Goal: Task Accomplishment & Management: Manage account settings

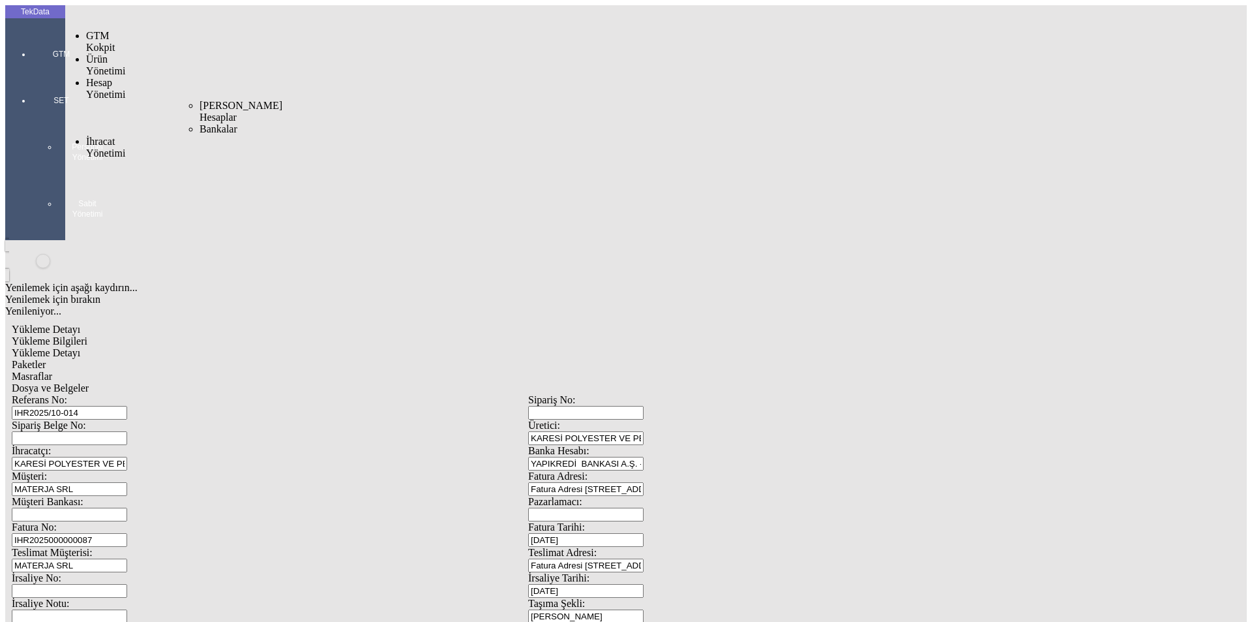
click at [95, 77] on div "Hesap Yönetimi" at bounding box center [103, 88] width 34 height 23
click at [200, 158] on span "Yüklemeler" at bounding box center [225, 163] width 50 height 11
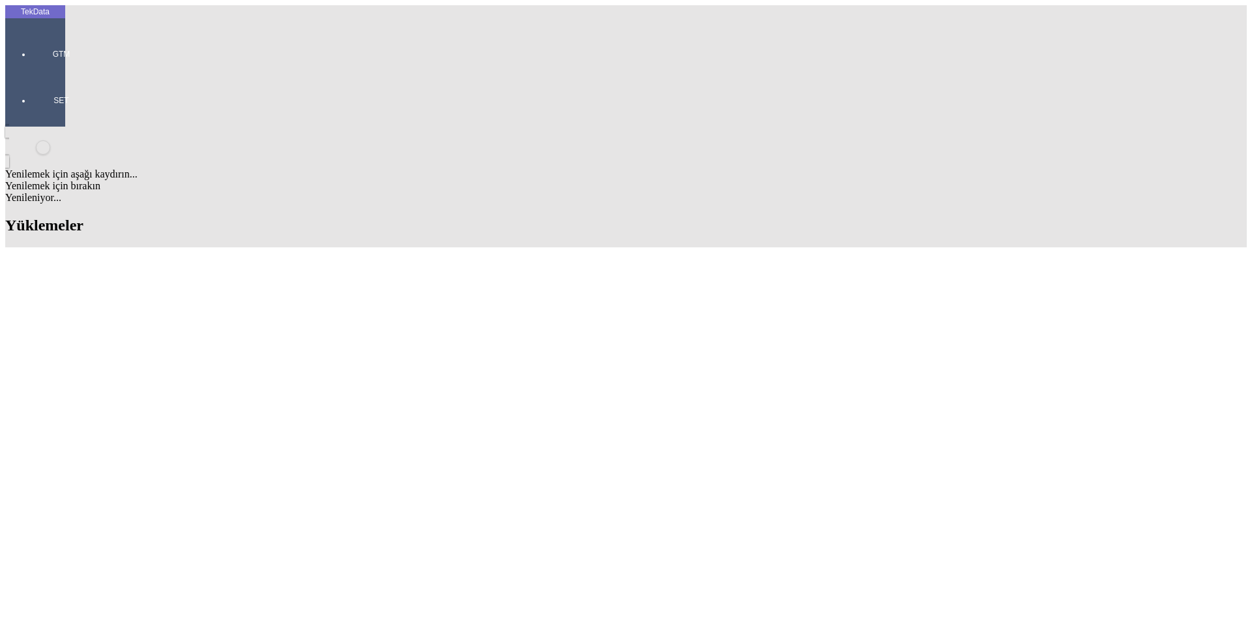
type input "BEKAERT"
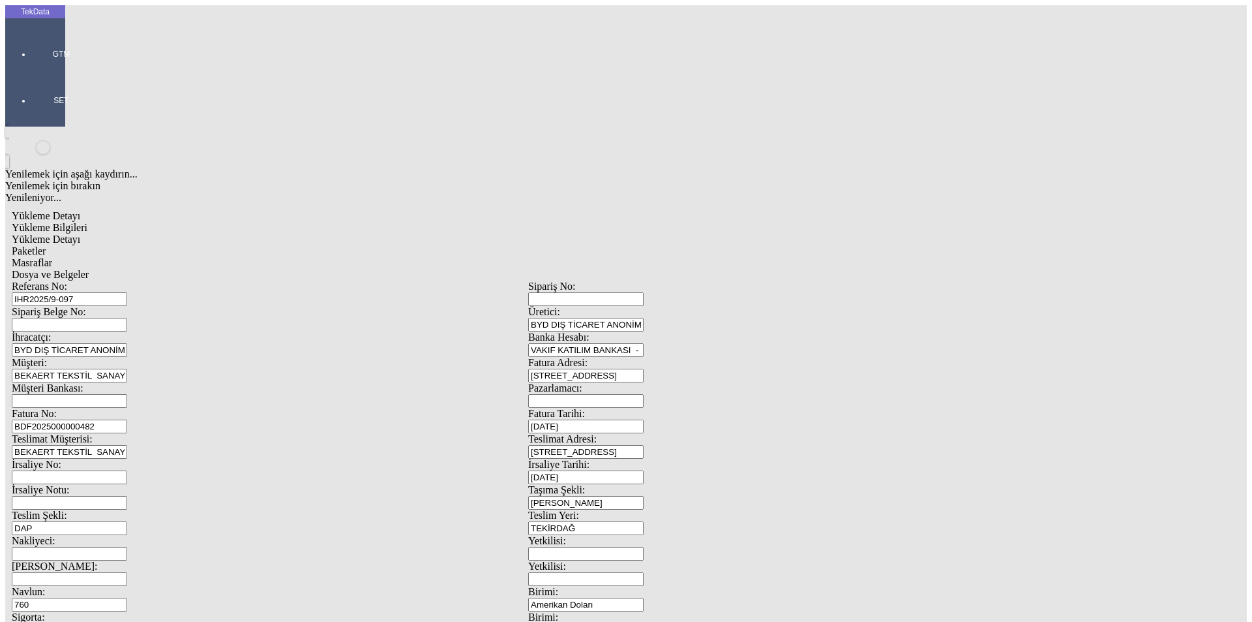
click at [127, 292] on input "IHR2025/9-097" at bounding box center [69, 299] width 115 height 14
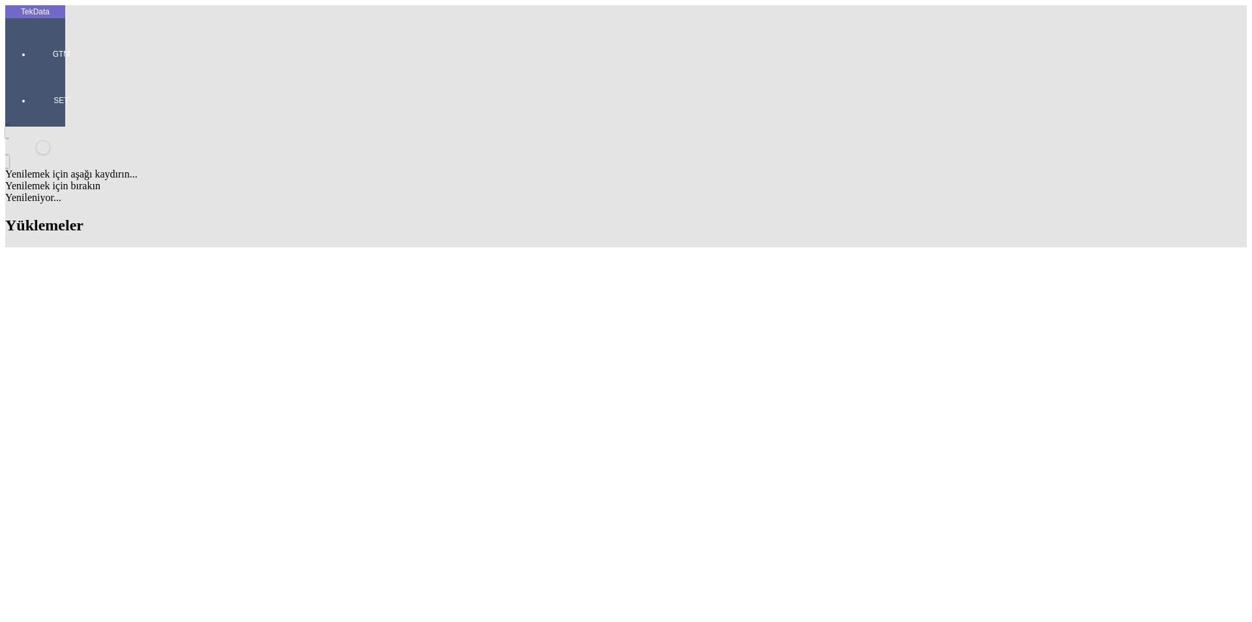
scroll to position [783, 0]
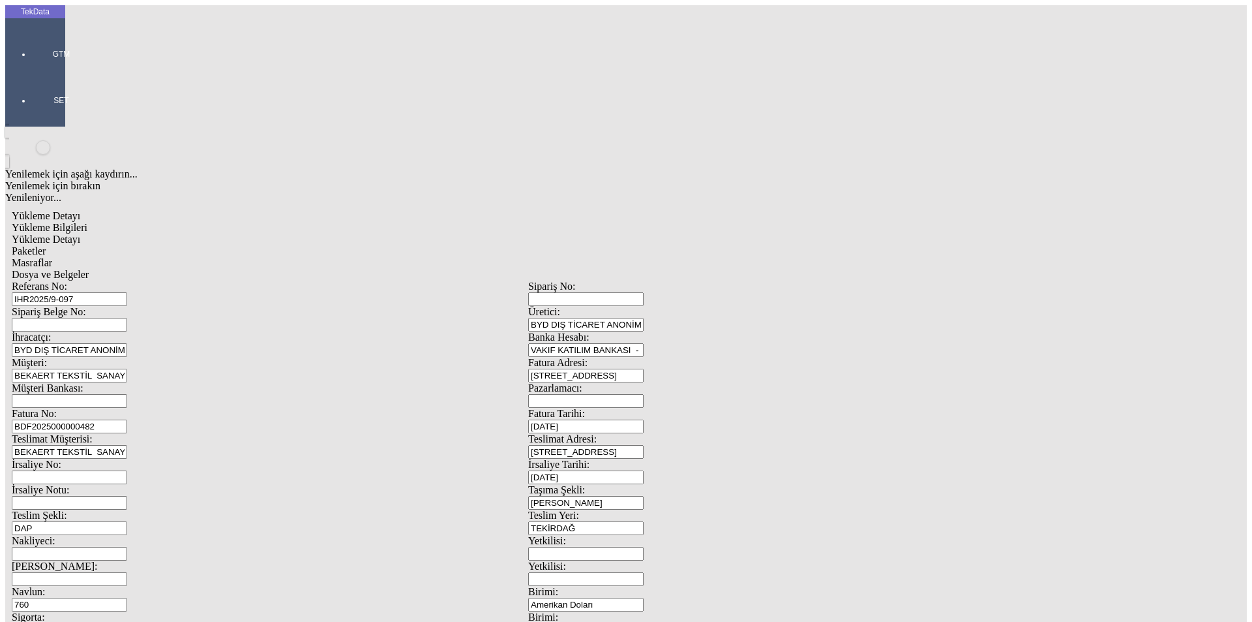
click at [145, 280] on div "Referans No: IHR2025/9-097" at bounding box center [270, 292] width 517 height 25
click at [264, 306] on div "Sipariş Belge No:" at bounding box center [270, 318] width 517 height 25
click at [127, 292] on input "IHR2025/9-097" at bounding box center [69, 299] width 115 height 14
type input "IHR2025/10-031"
click at [127, 419] on input "BDF2025000000482" at bounding box center [69, 426] width 115 height 14
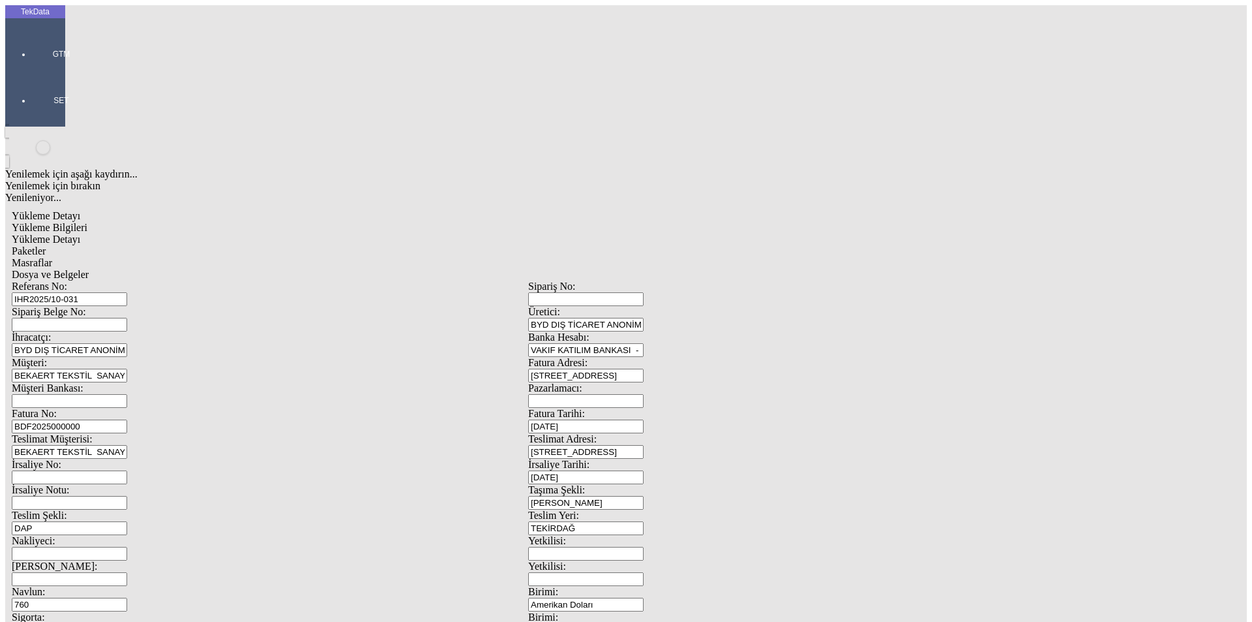
type input "BDF2025000000"
type input "[DATE]"
drag, startPoint x: 806, startPoint y: 280, endPoint x: 667, endPoint y: 280, distance: 138.9
click at [667, 484] on div "Taşıma Şekli: Kara" at bounding box center [786, 496] width 517 height 25
drag, startPoint x: 779, startPoint y: 264, endPoint x: 644, endPoint y: 264, distance: 135.0
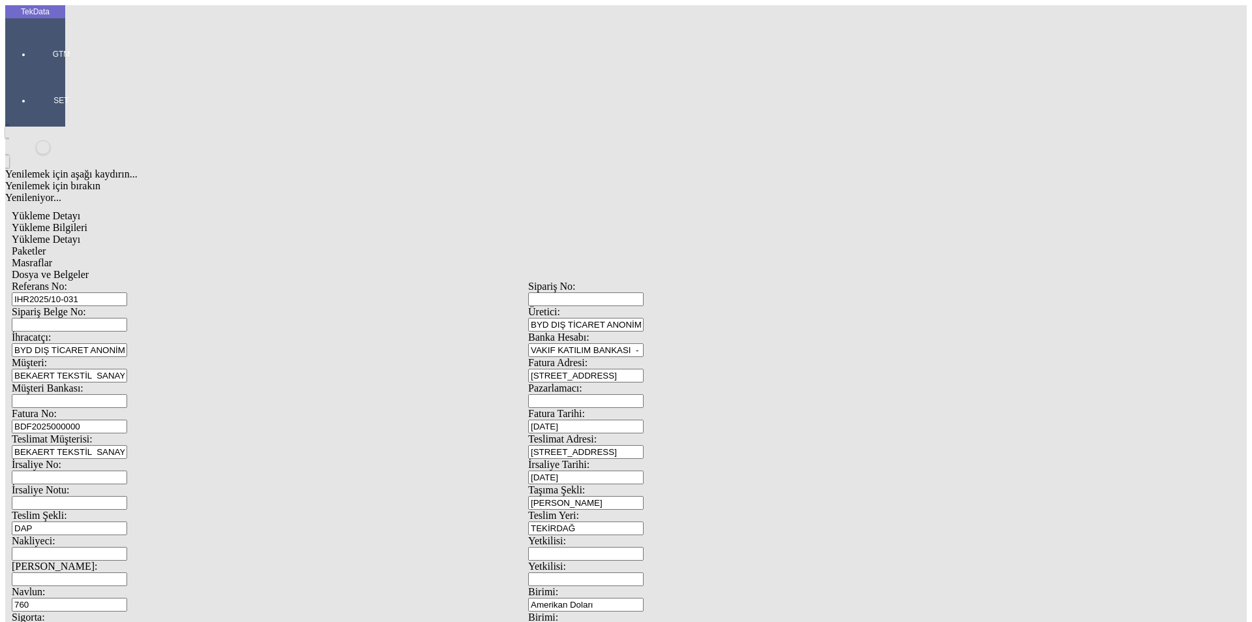
click at [645, 458] on div "İrsaliye No: İrsaliye Tarihi: [DATE]" at bounding box center [528, 470] width 1033 height 25
type input "[DATE]"
click at [127, 597] on input "760" at bounding box center [69, 604] width 115 height 14
type input "760"
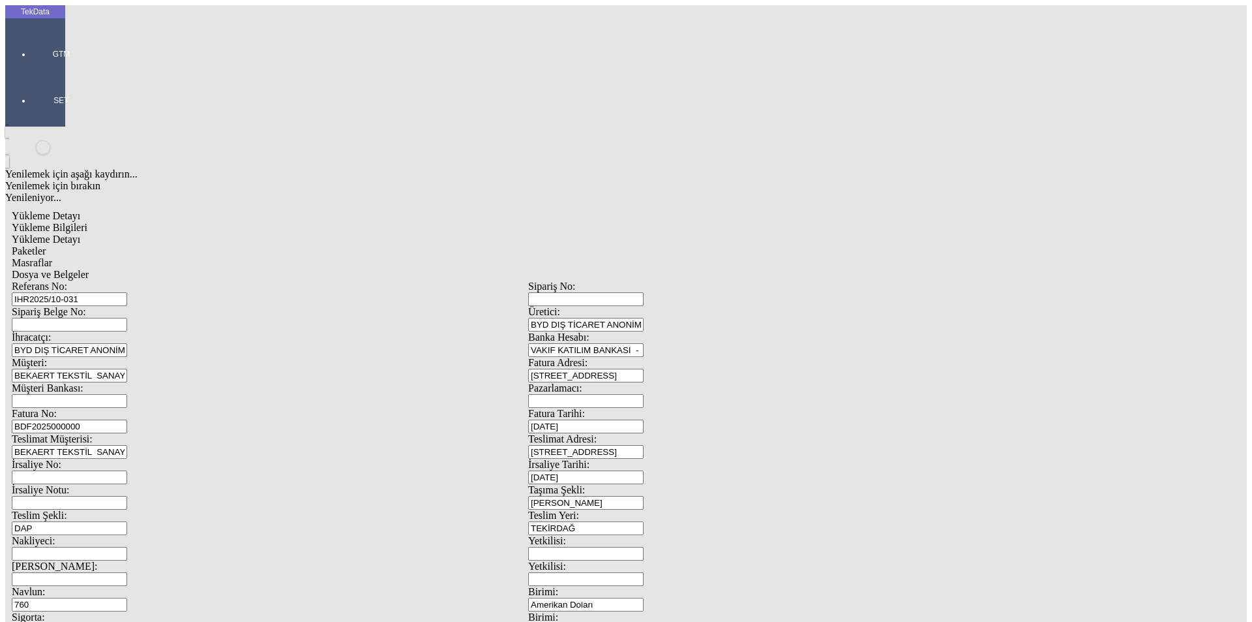
click at [127, 621] on input "35" at bounding box center [69, 630] width 115 height 14
type input "35"
drag, startPoint x: 210, startPoint y: 327, endPoint x: 126, endPoint y: 327, distance: 84.1
type input "[DATE]"
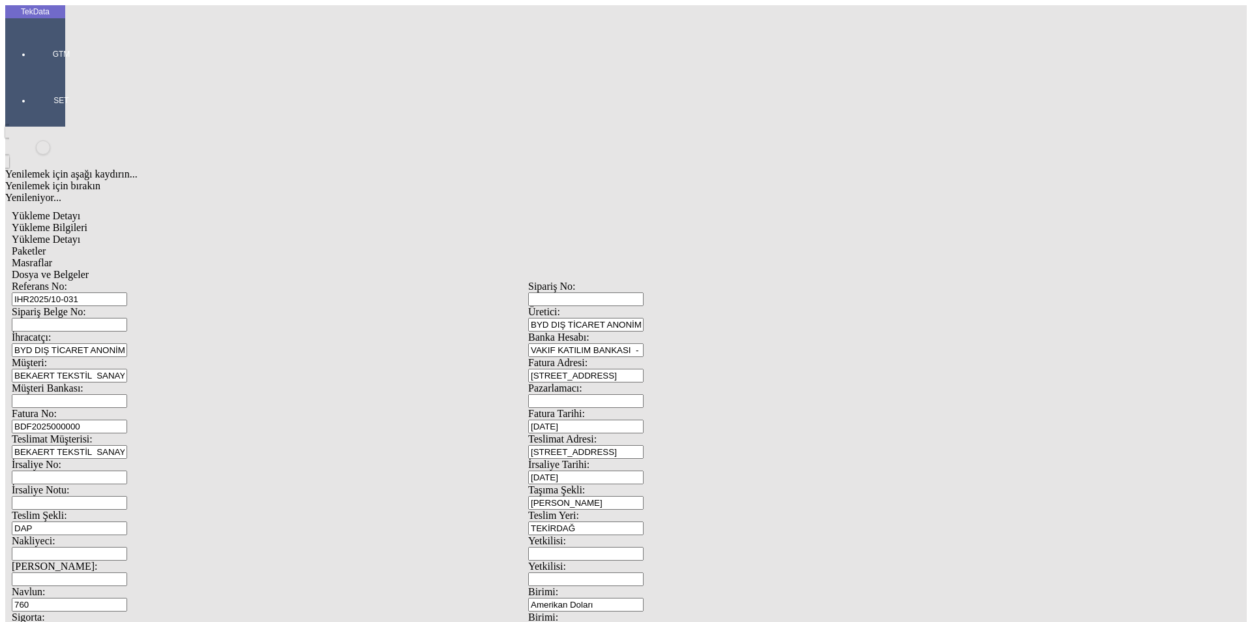
drag, startPoint x: 266, startPoint y: 447, endPoint x: 87, endPoint y: 445, distance: 179.4
type input "[DATE]"
drag, startPoint x: 241, startPoint y: 505, endPoint x: 59, endPoint y: 506, distance: 181.3
click at [59, 506] on div "TekData GTM SET Yenilemek için aşağı kaydırın... Yenilemek için bırakın Yenilen…" at bounding box center [528, 515] width 1046 height 1021
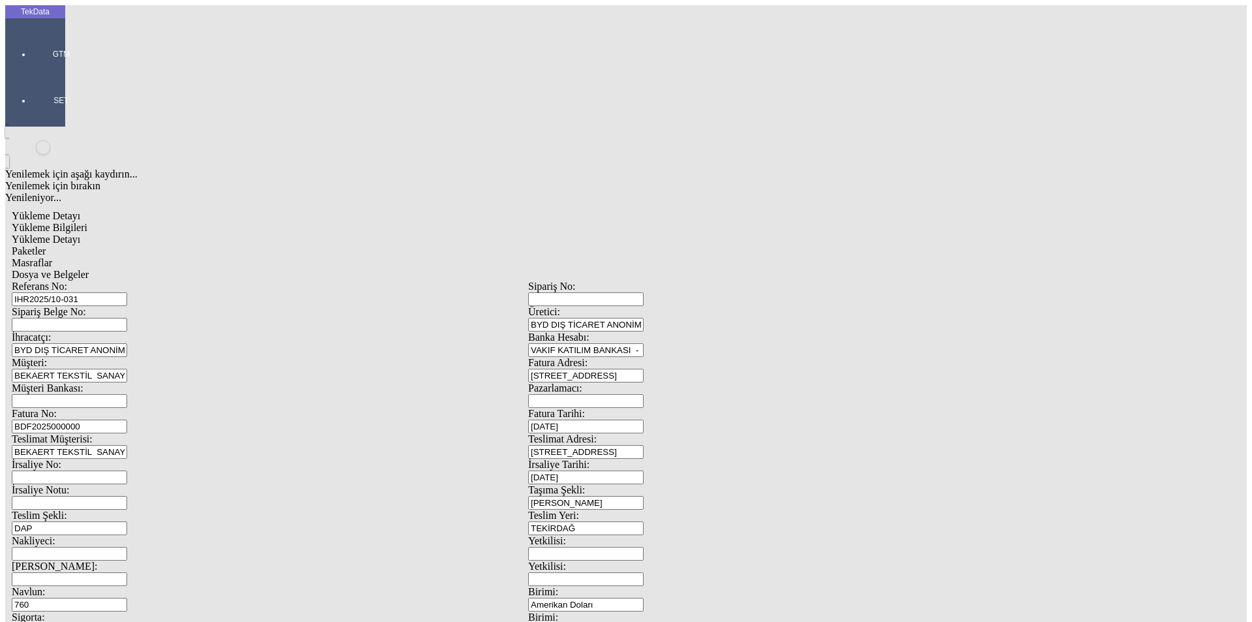
type input "22262.85"
drag, startPoint x: 654, startPoint y: 531, endPoint x: 593, endPoint y: 528, distance: 60.7
click at [625, 532] on div "Referans No: IHR2025/10-031 Sipariş No: Sipariş Belge No: Üretici: BYD DIŞ TİCA…" at bounding box center [528, 585] width 1033 height 610
type input "24056.6"
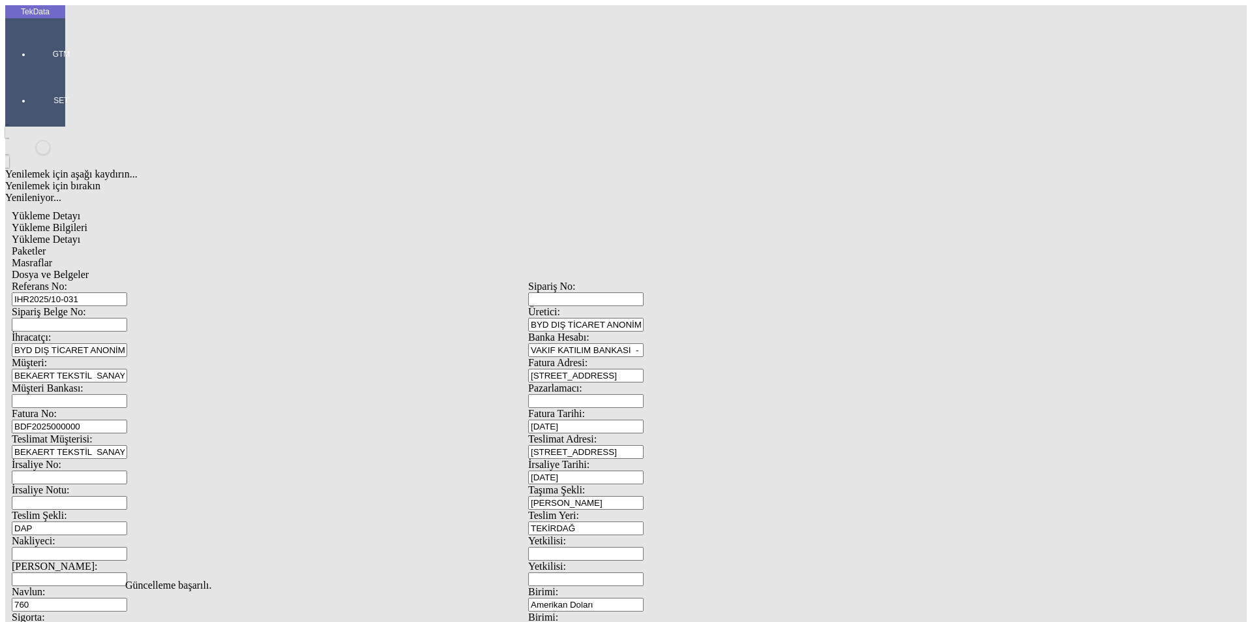
scroll to position [0, 0]
click at [192, 233] on div "Yükleme Detayı" at bounding box center [528, 239] width 1033 height 12
drag, startPoint x: 198, startPoint y: 189, endPoint x: 63, endPoint y: 189, distance: 135.7
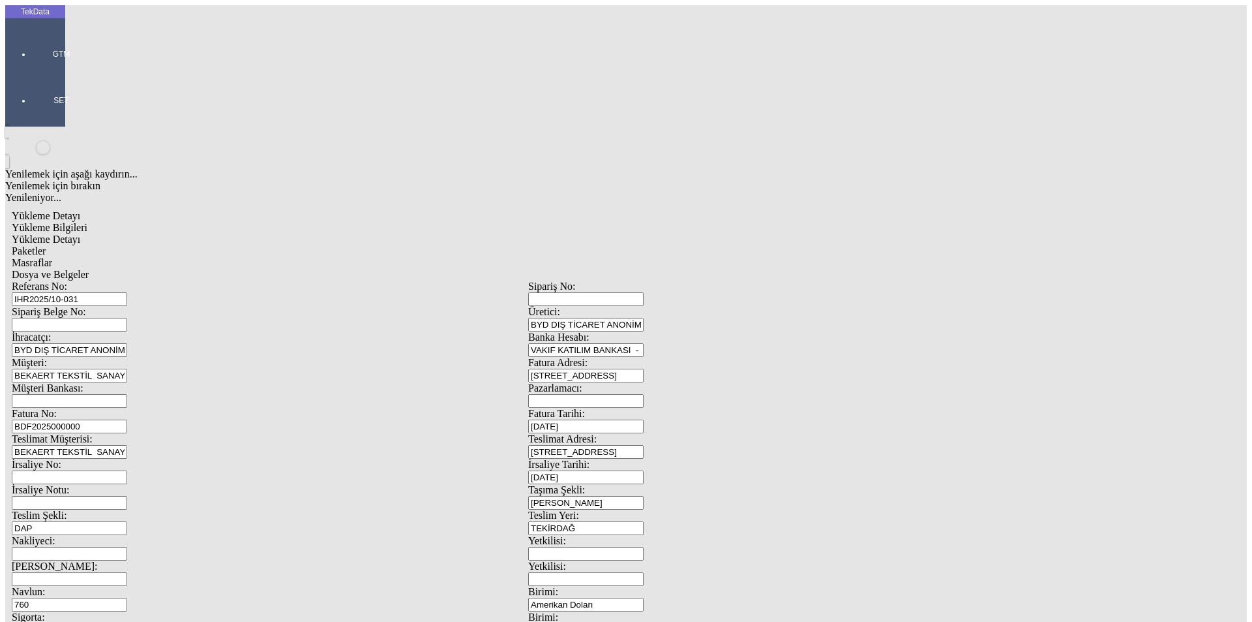
type input "22262.85"
drag, startPoint x: 715, startPoint y: 242, endPoint x: 685, endPoint y: 246, distance: 30.3
type input "22262.85"
drag, startPoint x: 269, startPoint y: 260, endPoint x: 152, endPoint y: 278, distance: 118.8
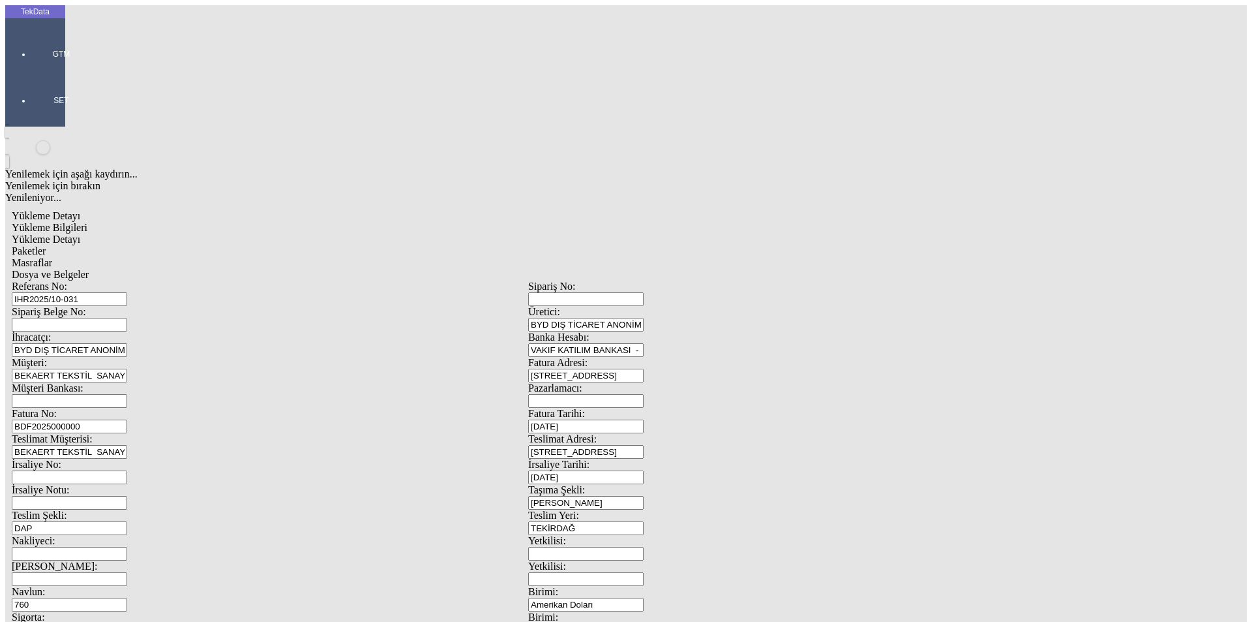
type input "24056.6"
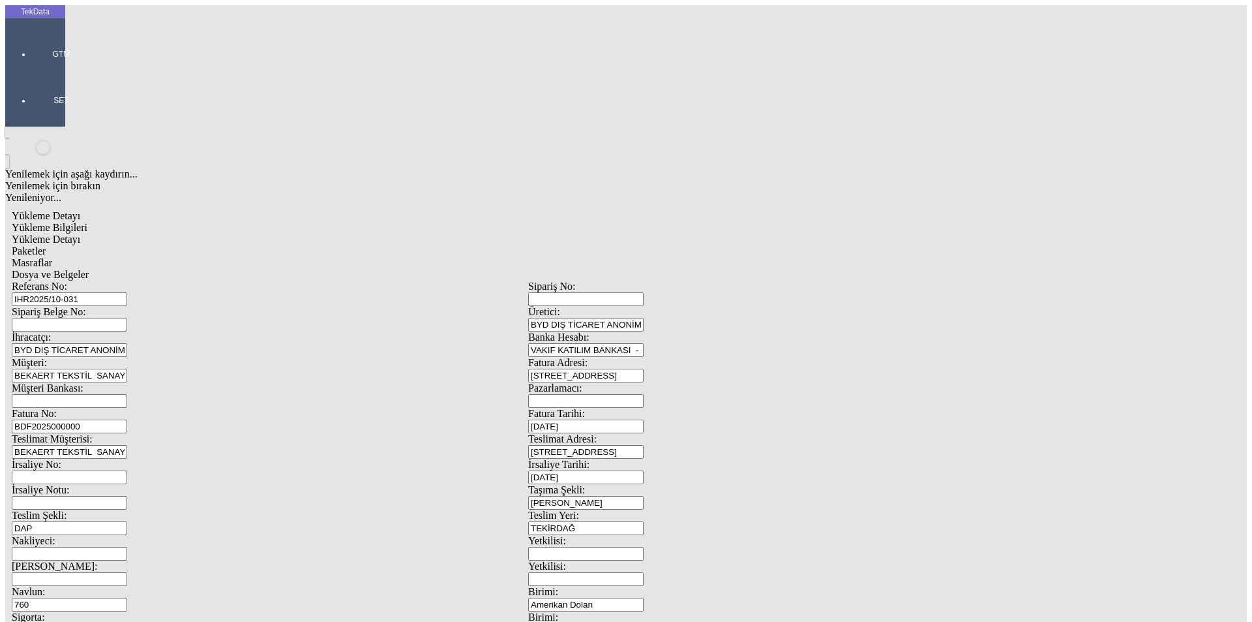
click at [46, 245] on span "Paketler" at bounding box center [29, 250] width 34 height 11
click at [52, 257] on span "Masraflar" at bounding box center [32, 262] width 40 height 11
click at [89, 269] on span "Dosya ve Belgeler" at bounding box center [50, 274] width 77 height 11
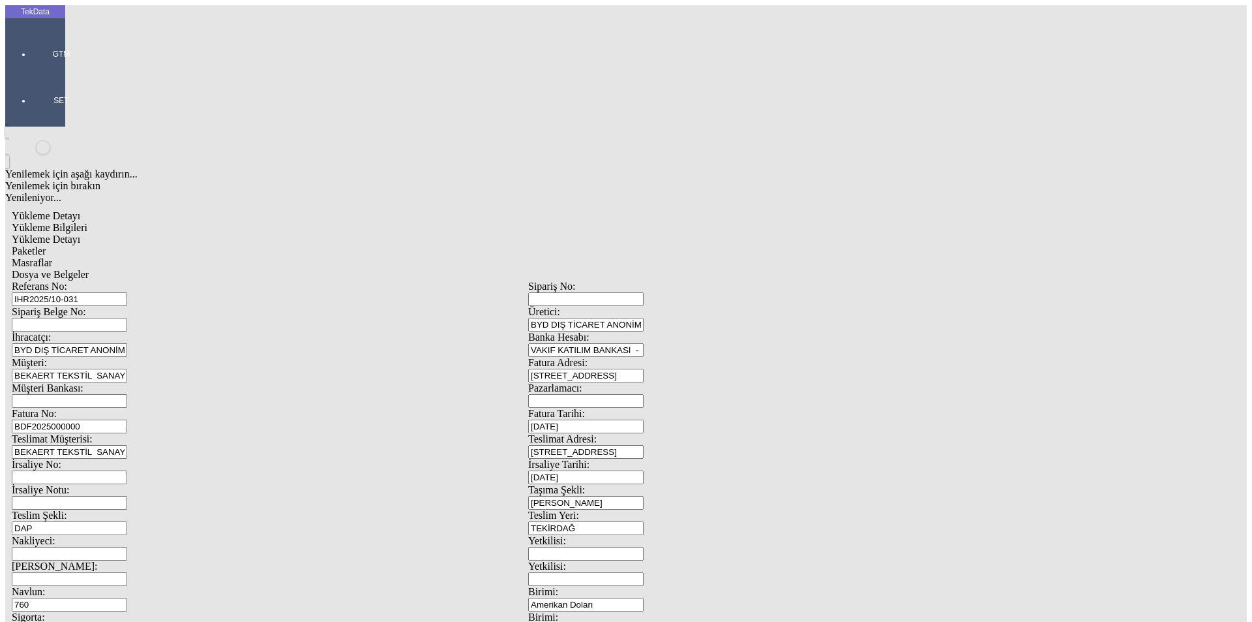
click at [87, 222] on span "Yükleme Bilgileri" at bounding box center [50, 227] width 76 height 11
drag, startPoint x: 250, startPoint y: 97, endPoint x: 85, endPoint y: 100, distance: 165.7
click at [85, 280] on div "Referans No: IHR2025/10-031" at bounding box center [270, 292] width 517 height 25
